Goal: Information Seeking & Learning: Compare options

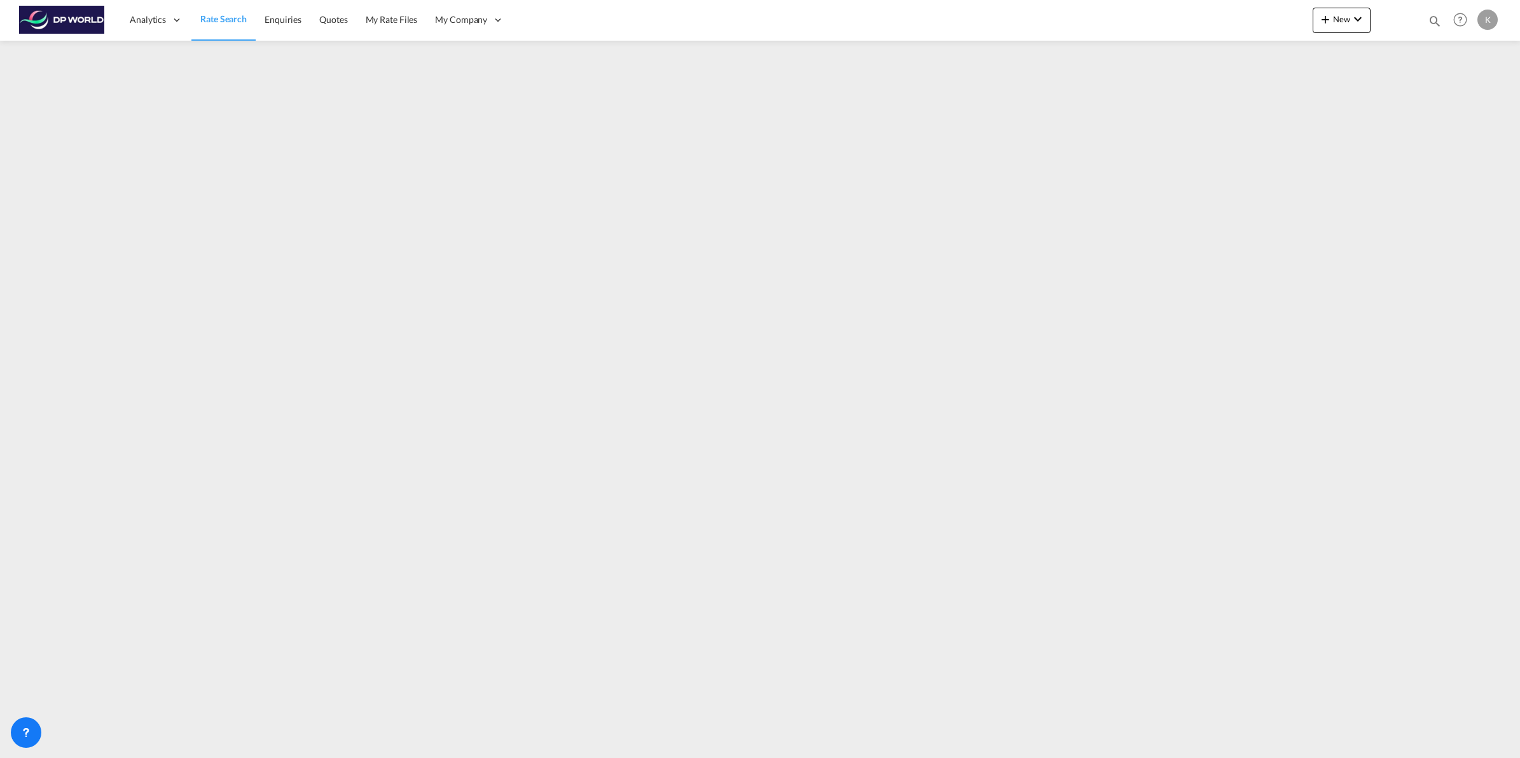
click at [219, 23] on span "Rate Search" at bounding box center [223, 18] width 46 height 11
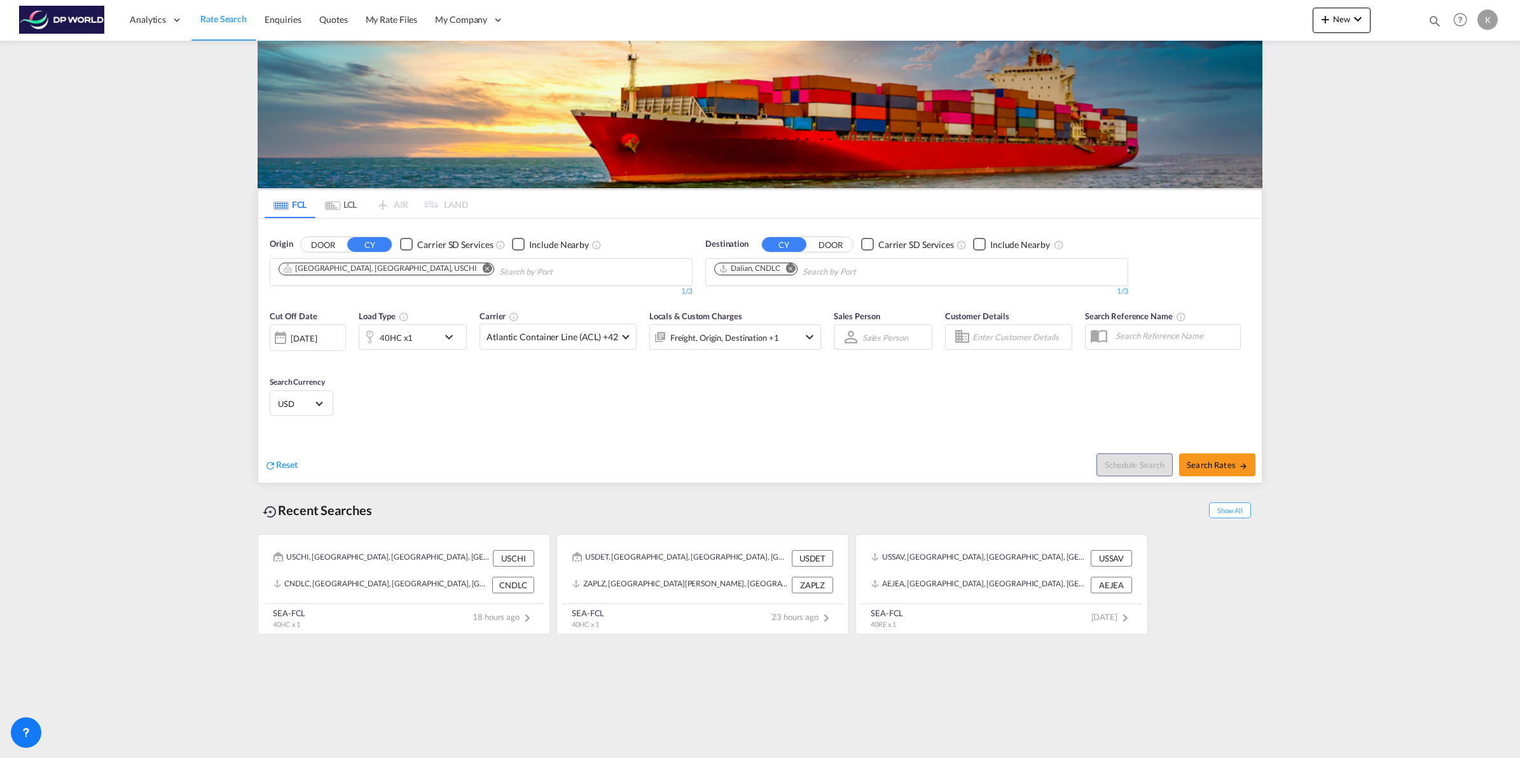
click at [483, 267] on md-icon "Remove" at bounding box center [488, 268] width 10 height 10
click at [340, 272] on input "Chips input." at bounding box center [339, 272] width 121 height 20
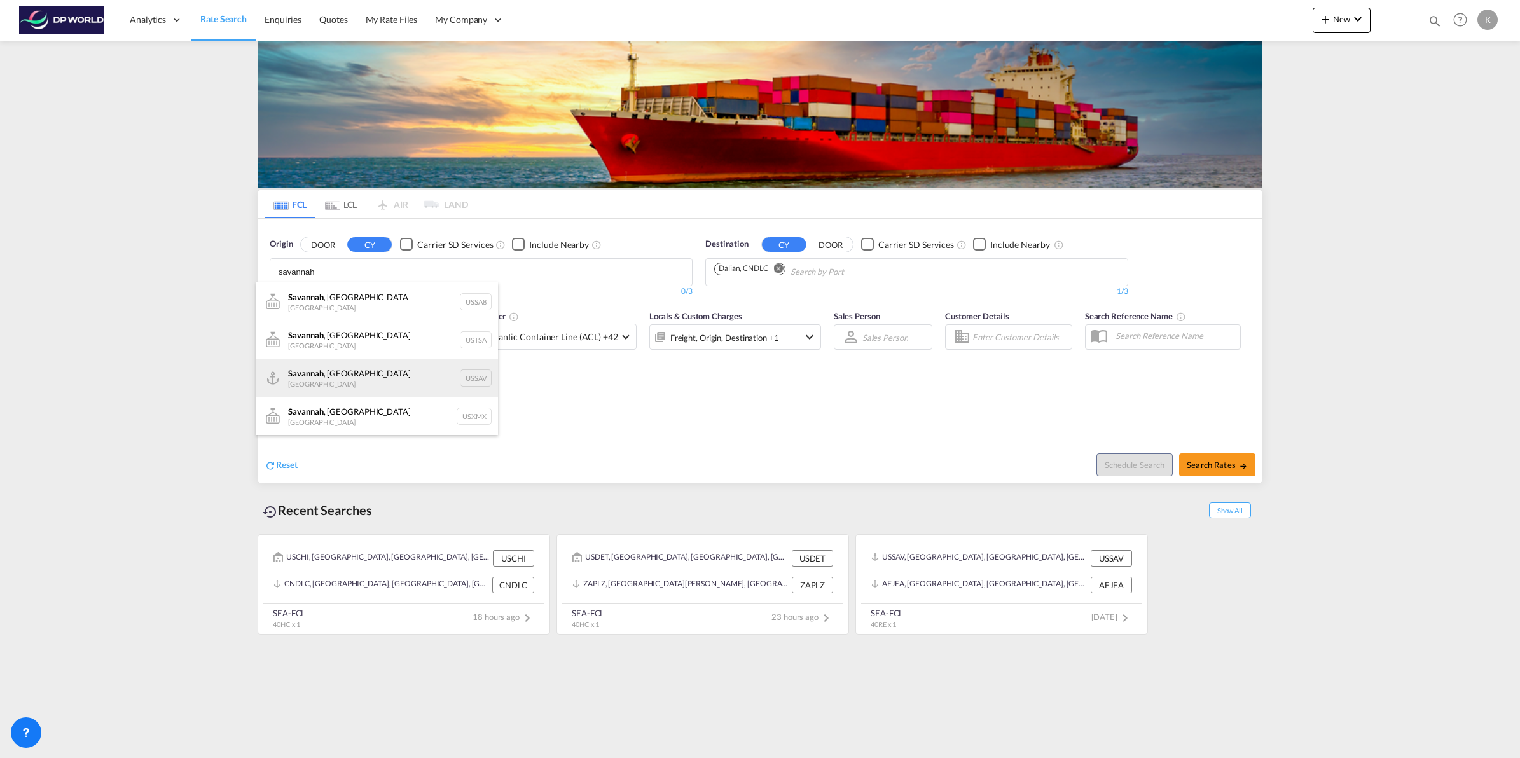
type input "savannah"
click at [351, 378] on div "[GEOGRAPHIC_DATA] , [GEOGRAPHIC_DATA] [GEOGRAPHIC_DATA] USSAV" at bounding box center [377, 378] width 242 height 38
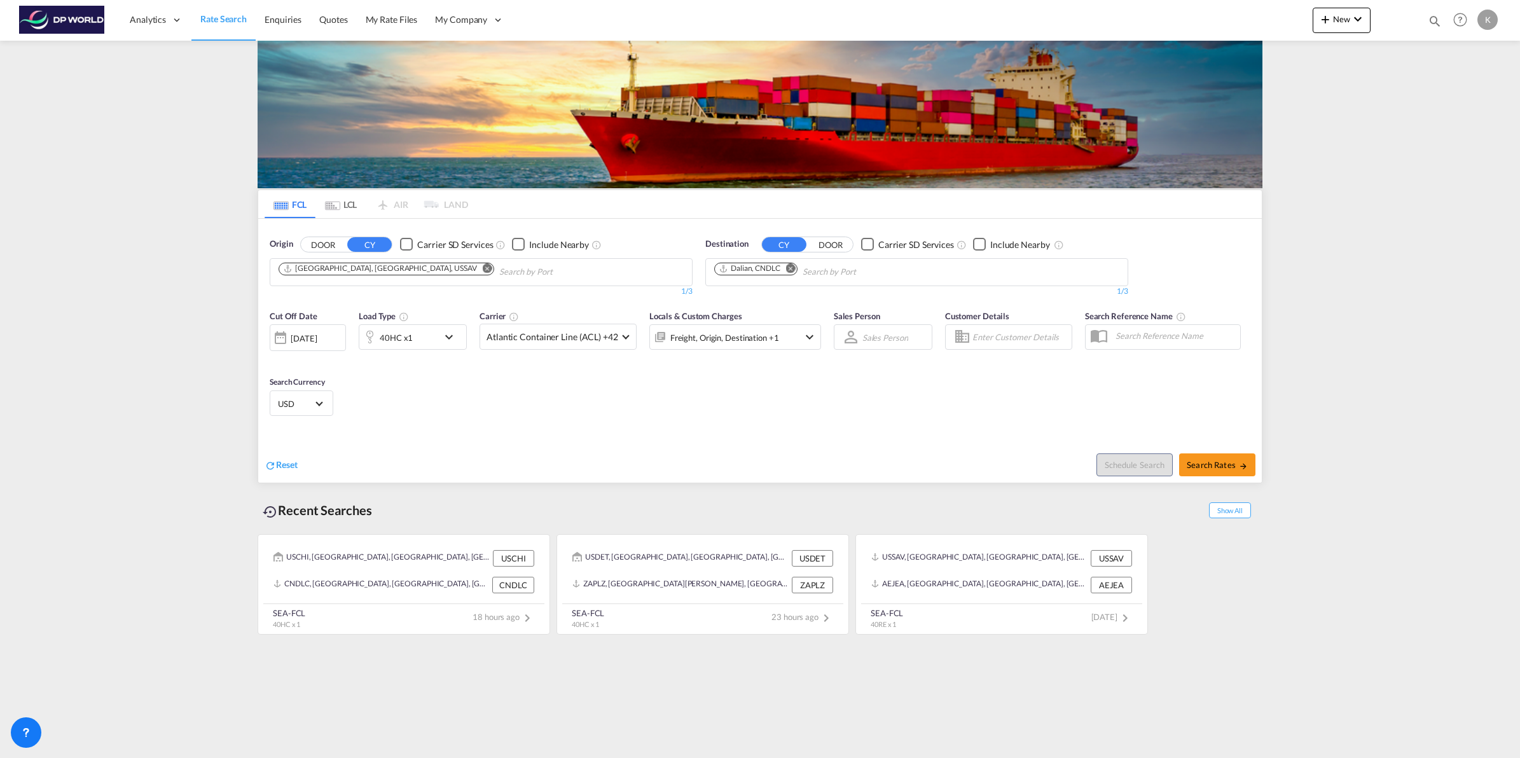
click at [794, 267] on md-icon "Remove" at bounding box center [791, 268] width 10 height 10
click at [770, 272] on input "Chips input." at bounding box center [774, 272] width 121 height 20
type input "[GEOGRAPHIC_DATA]"
click at [784, 336] on div "Busan Korea, Republic of KRPUS" at bounding box center [813, 340] width 242 height 38
click at [1223, 466] on span "Search Rates" at bounding box center [1217, 465] width 61 height 10
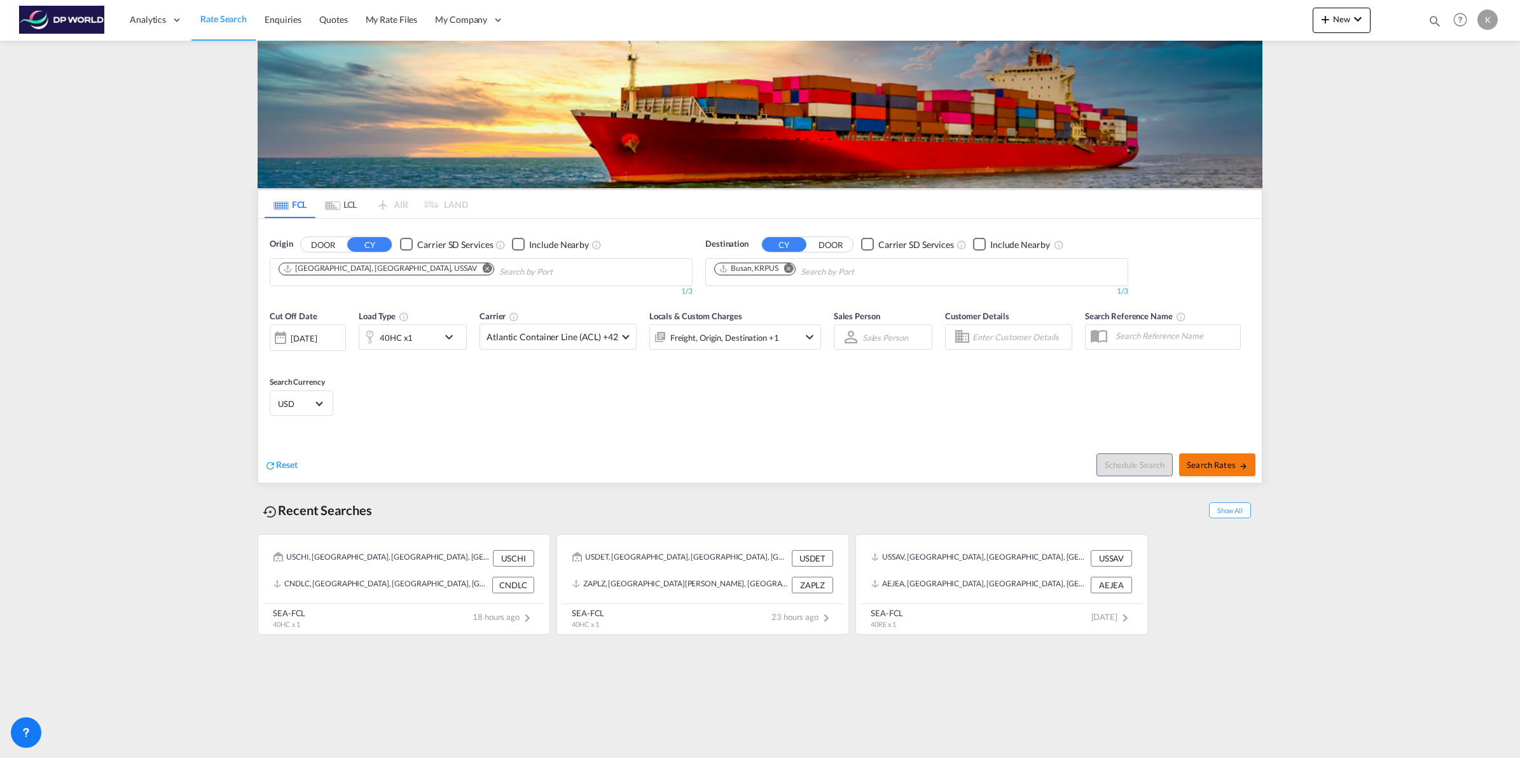
type input "USSAV to KRPUS / [DATE]"
